Goal: Check status: Check status

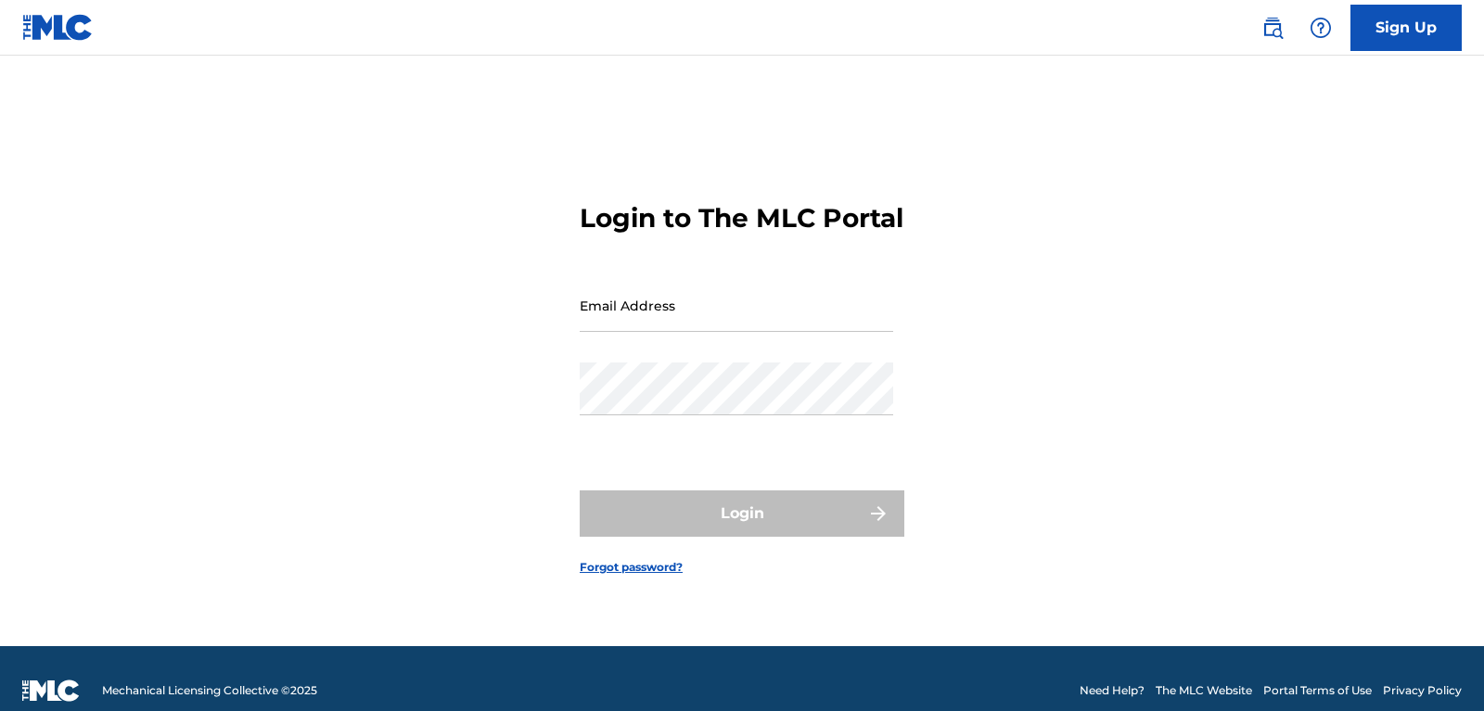
click at [732, 325] on input "Email Address" at bounding box center [736, 305] width 313 height 53
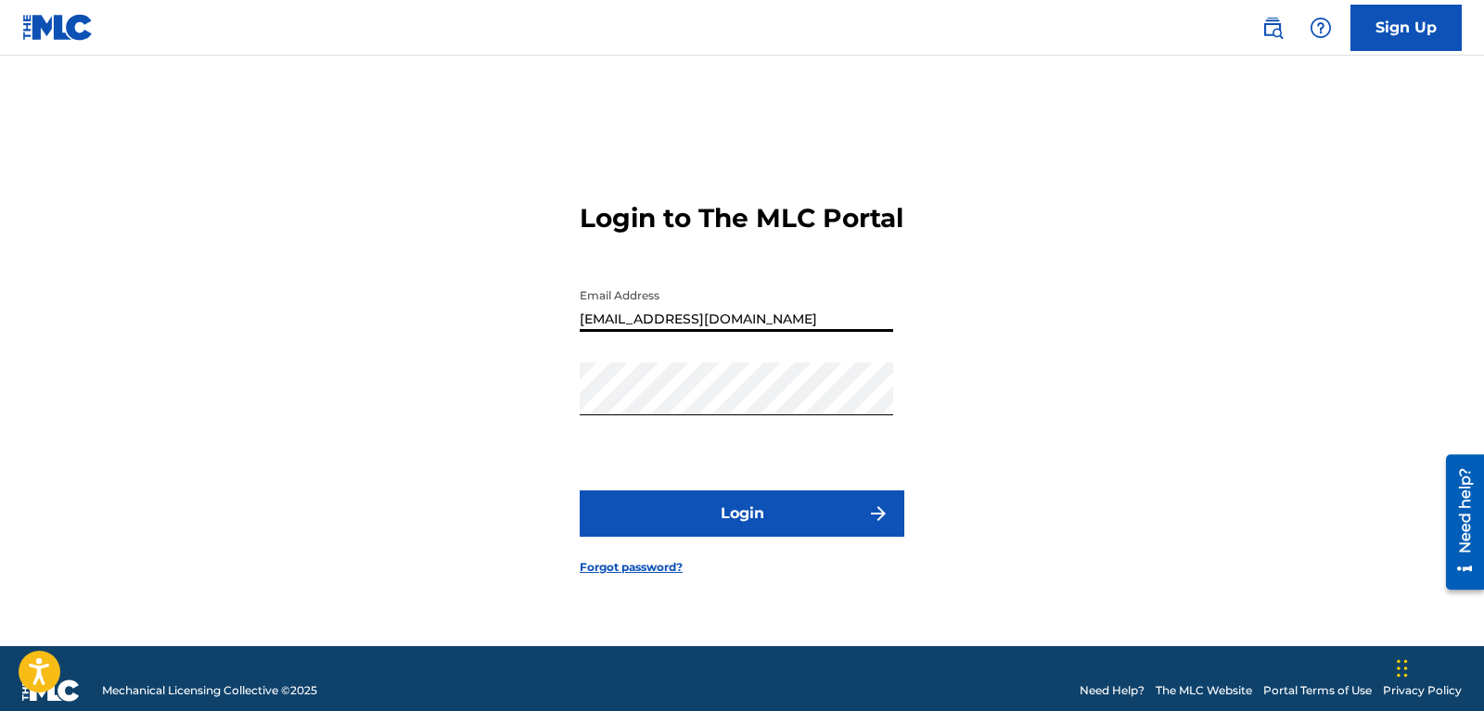
type input "[EMAIL_ADDRESS][DOMAIN_NAME]"
click at [720, 528] on button "Login" at bounding box center [742, 514] width 325 height 46
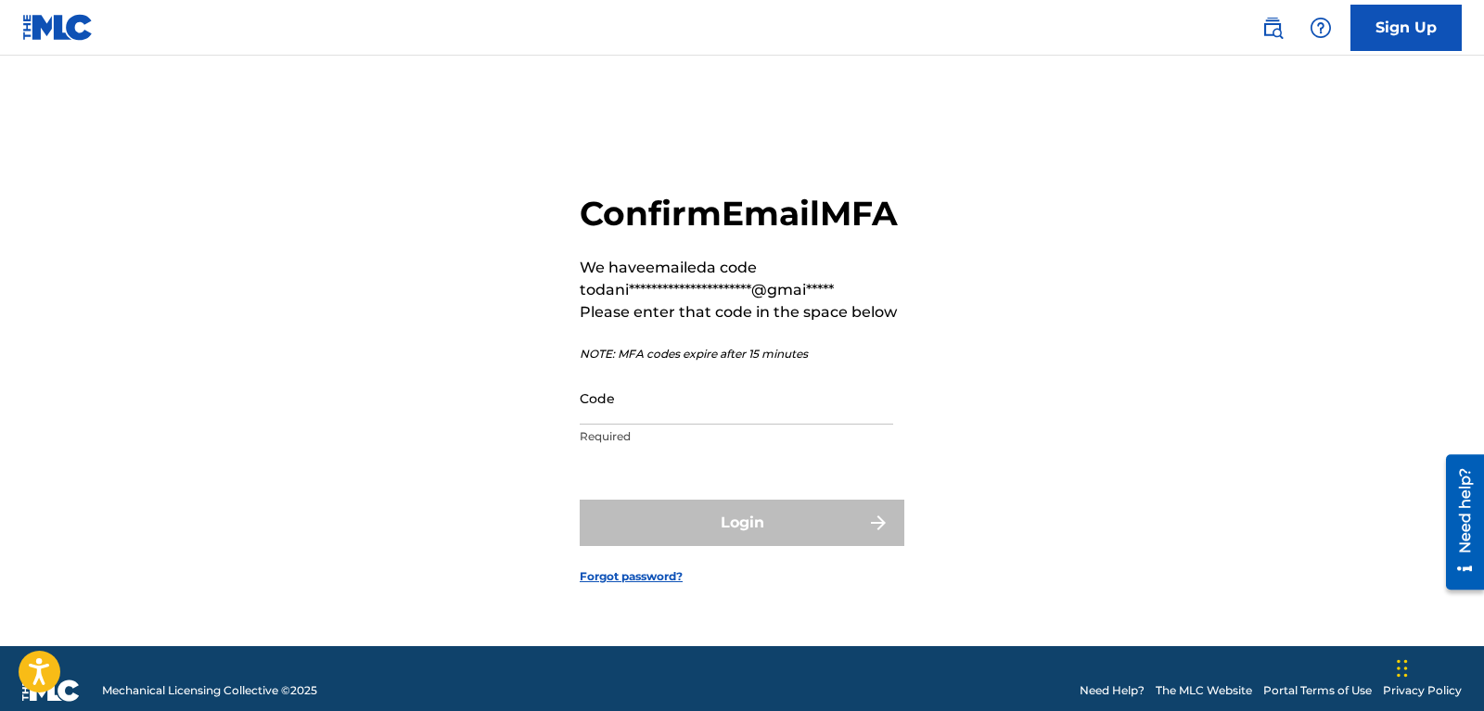
click at [675, 417] on input "Code" at bounding box center [736, 398] width 313 height 53
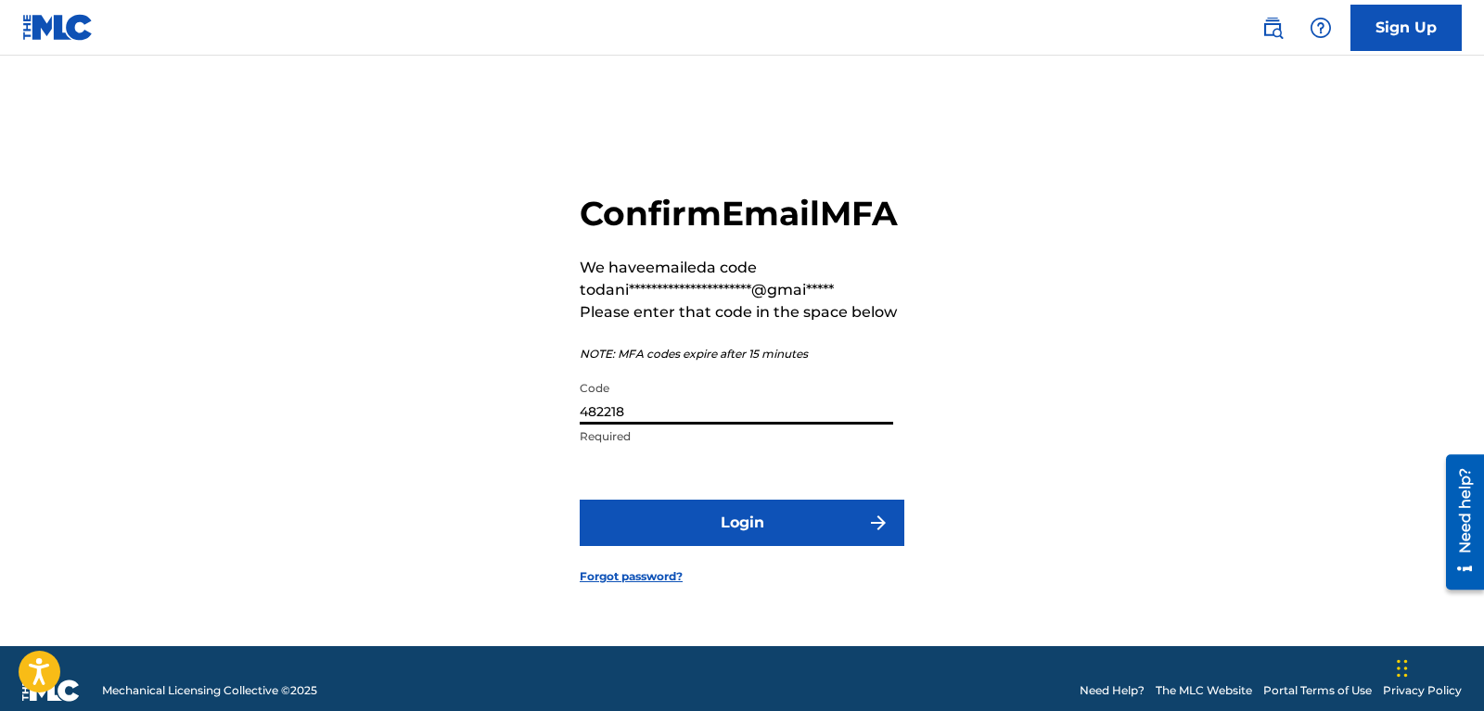
type input "482218"
click at [754, 546] on button "Login" at bounding box center [742, 523] width 325 height 46
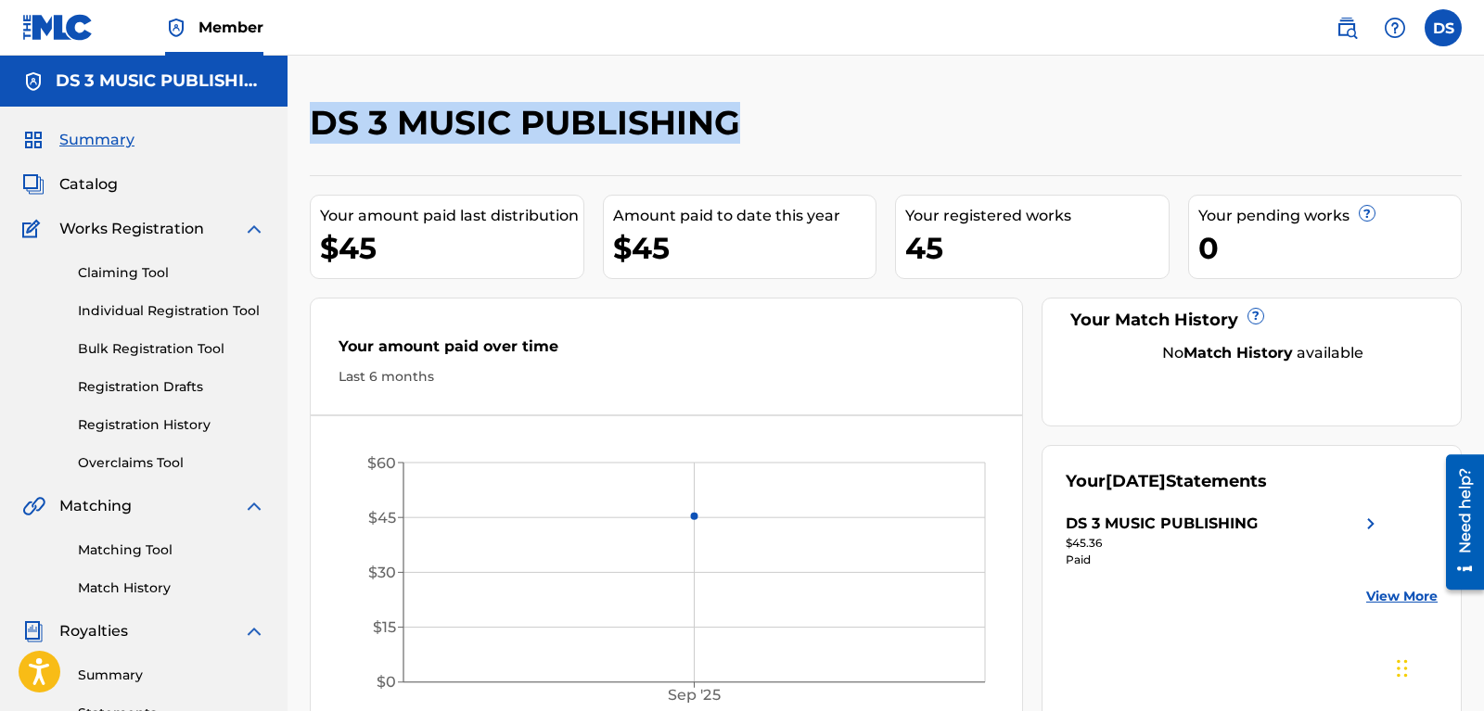
drag, startPoint x: 746, startPoint y: 121, endPoint x: 301, endPoint y: 124, distance: 445.1
click at [301, 124] on div "DS 3 MUSIC PUBLISHING Your amount paid last distribution $45 Amount paid to dat…" at bounding box center [885, 581] width 1196 height 959
copy h2 "DS 3 MUSIC PUBLISHING"
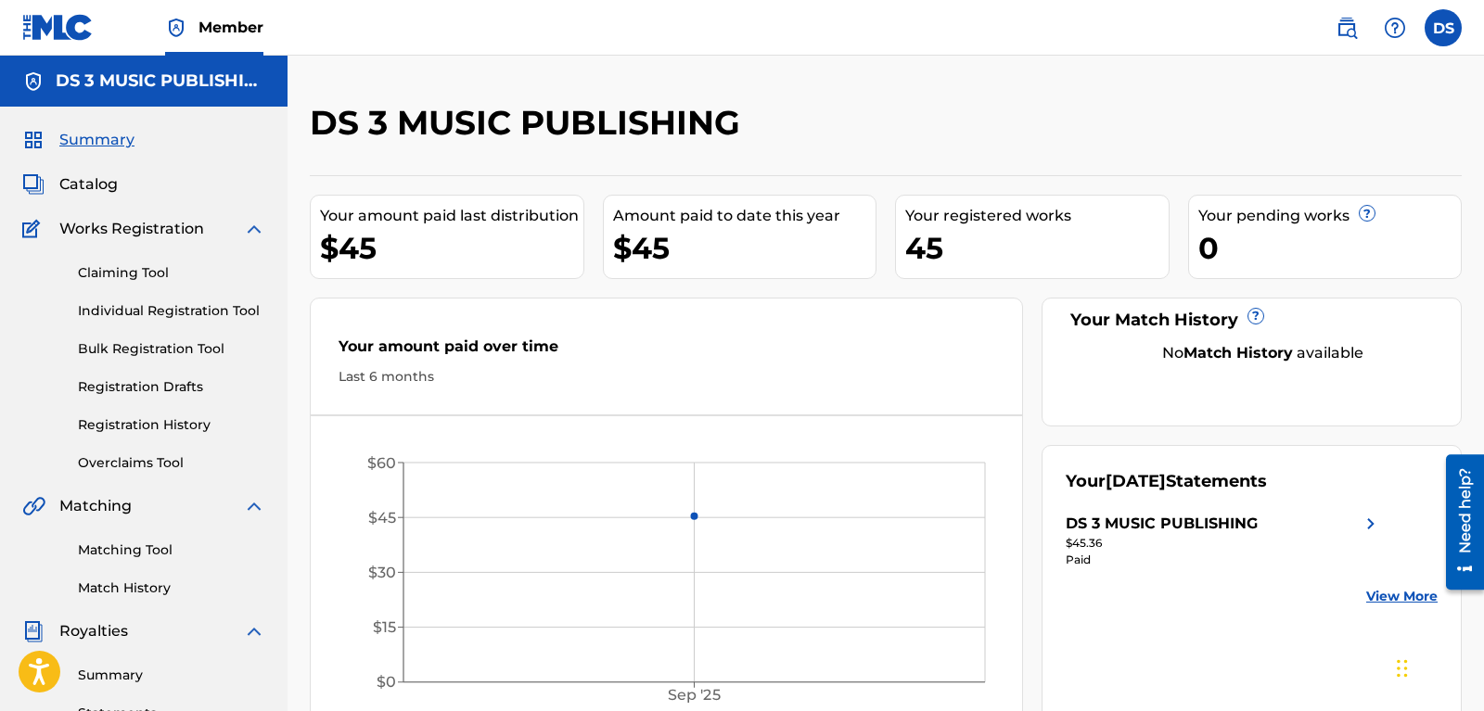
click at [1007, 152] on div "DS 3 MUSIC PUBLISHING" at bounding box center [753, 129] width 886 height 55
